Goal: Task Accomplishment & Management: Use online tool/utility

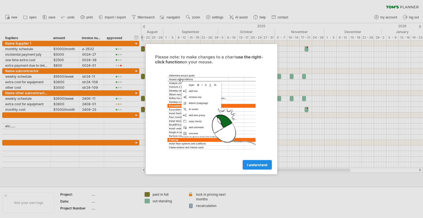
click at [256, 165] on span "I understand" at bounding box center [257, 165] width 20 height 4
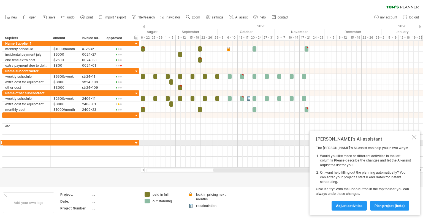
click at [416, 141] on div "Tom's AI-assistant The Tom's AI-assist can help you in two ways: Would you like…" at bounding box center [365, 173] width 111 height 84
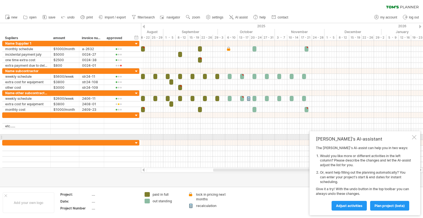
click at [413, 138] on div at bounding box center [414, 137] width 4 height 4
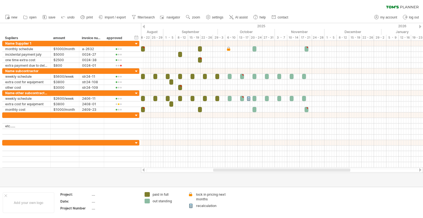
click at [158, 173] on div at bounding box center [211, 105] width 423 height 164
click at [156, 171] on div at bounding box center [282, 170] width 272 height 4
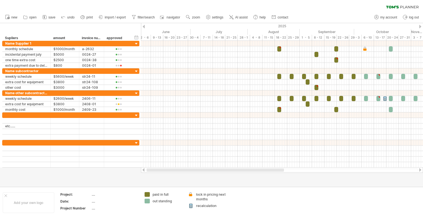
drag, startPoint x: 218, startPoint y: 168, endPoint x: 152, endPoint y: 169, distance: 66.4
click at [152, 169] on div at bounding box center [215, 169] width 137 height 3
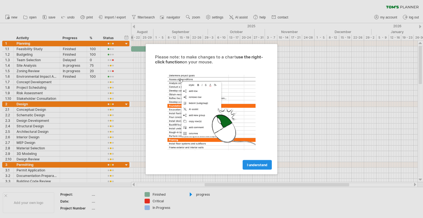
click at [256, 167] on span "I understand" at bounding box center [257, 165] width 20 height 4
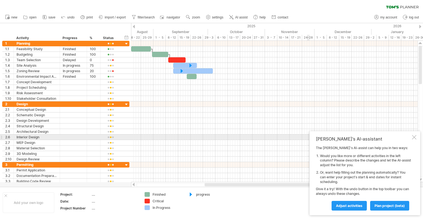
click at [414, 139] on div at bounding box center [414, 137] width 4 height 4
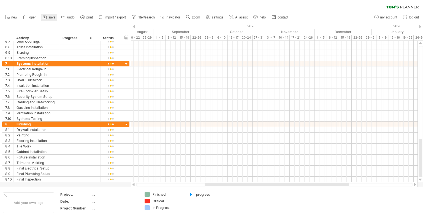
click at [53, 14] on link "save" at bounding box center [49, 17] width 16 height 7
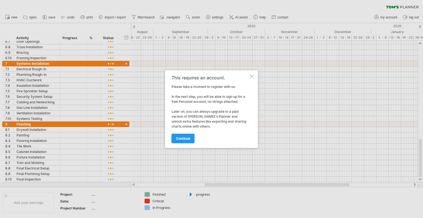
click at [254, 78] on div at bounding box center [252, 76] width 4 height 4
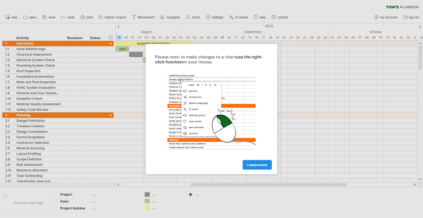
click at [254, 166] on span "I understand" at bounding box center [257, 165] width 20 height 4
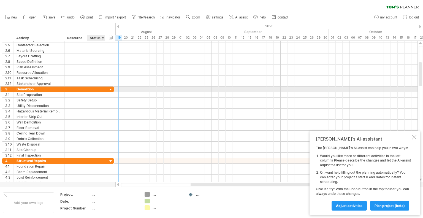
click at [111, 89] on div at bounding box center [110, 89] width 5 height 5
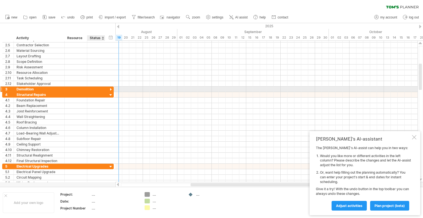
click at [111, 89] on div at bounding box center [110, 89] width 5 height 5
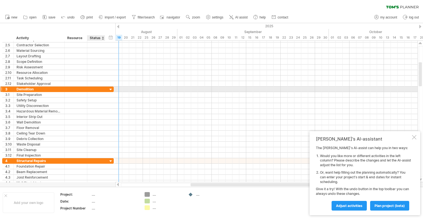
click at [111, 89] on div at bounding box center [110, 89] width 5 height 5
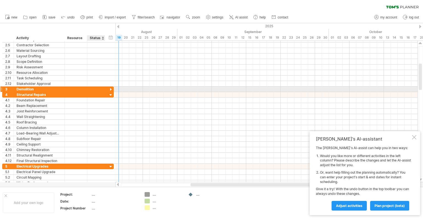
click at [111, 89] on div at bounding box center [110, 89] width 5 height 5
